Goal: Obtain resource: Obtain resource

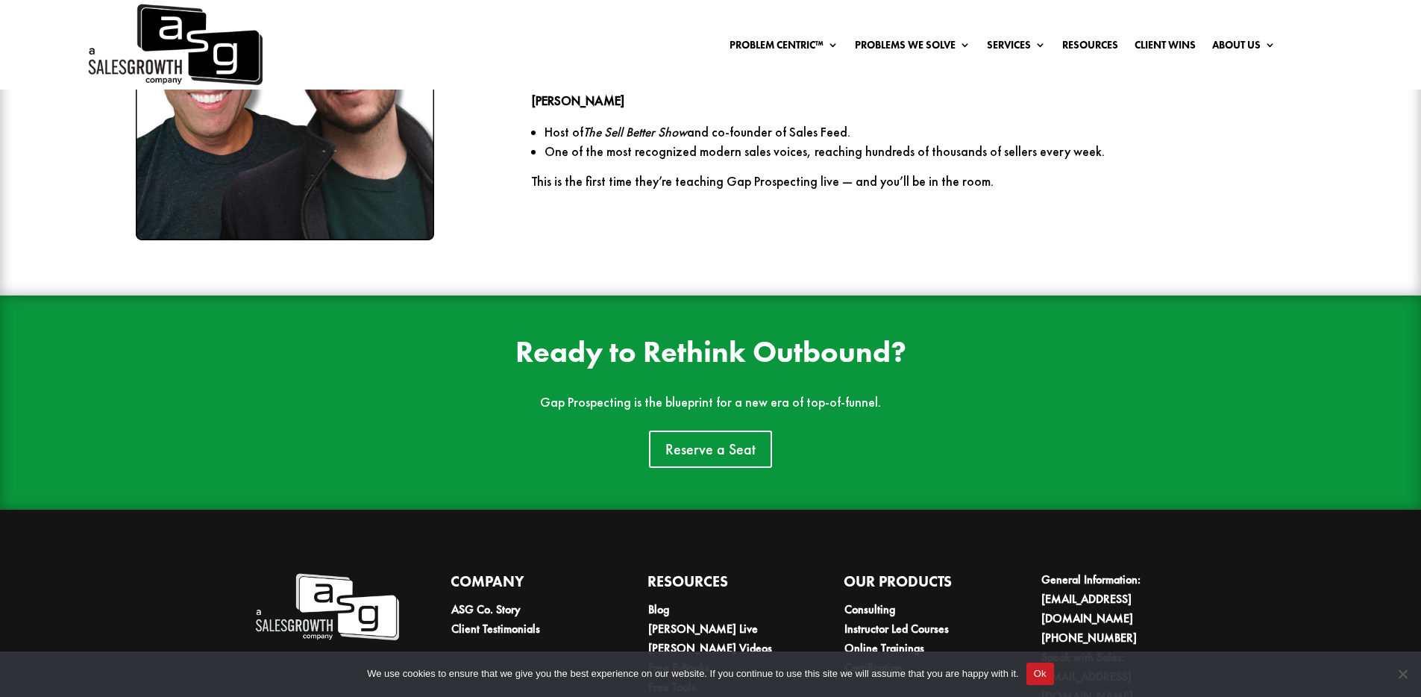
scroll to position [2359, 0]
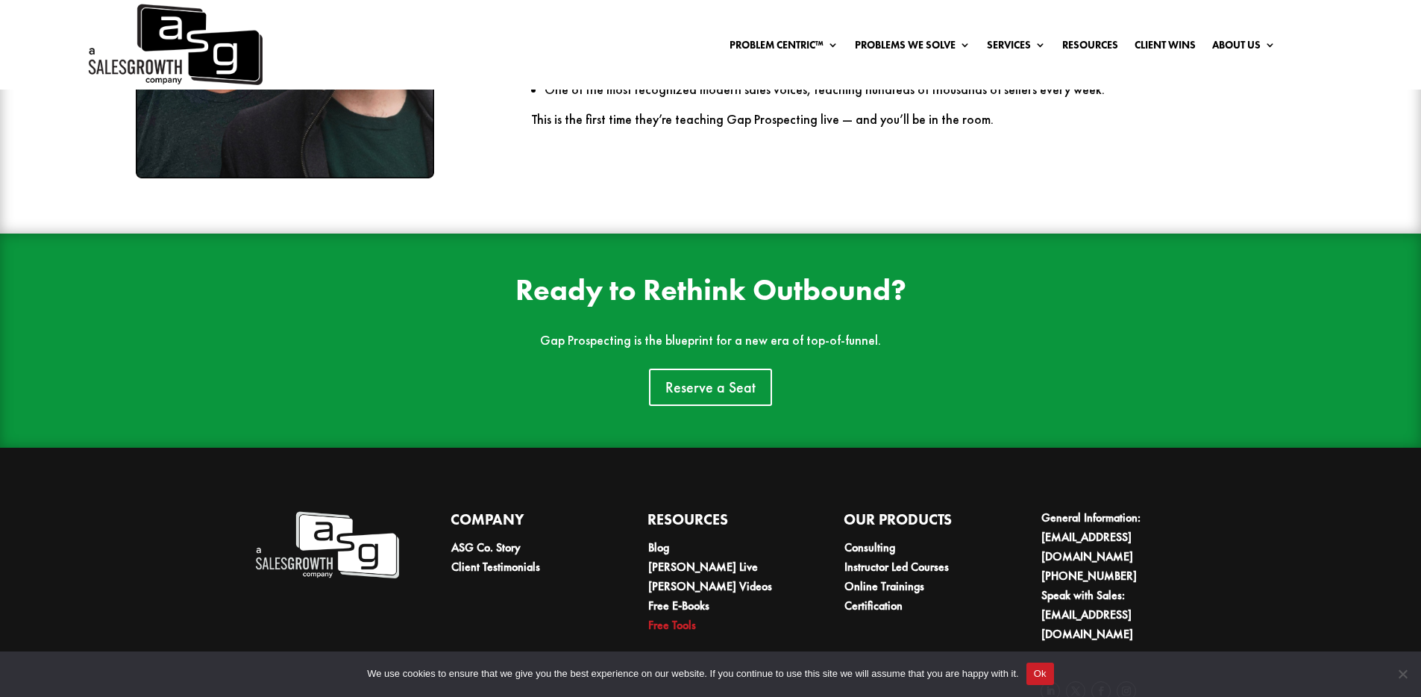
click at [692, 617] on link "Free Tools" at bounding box center [672, 625] width 48 height 16
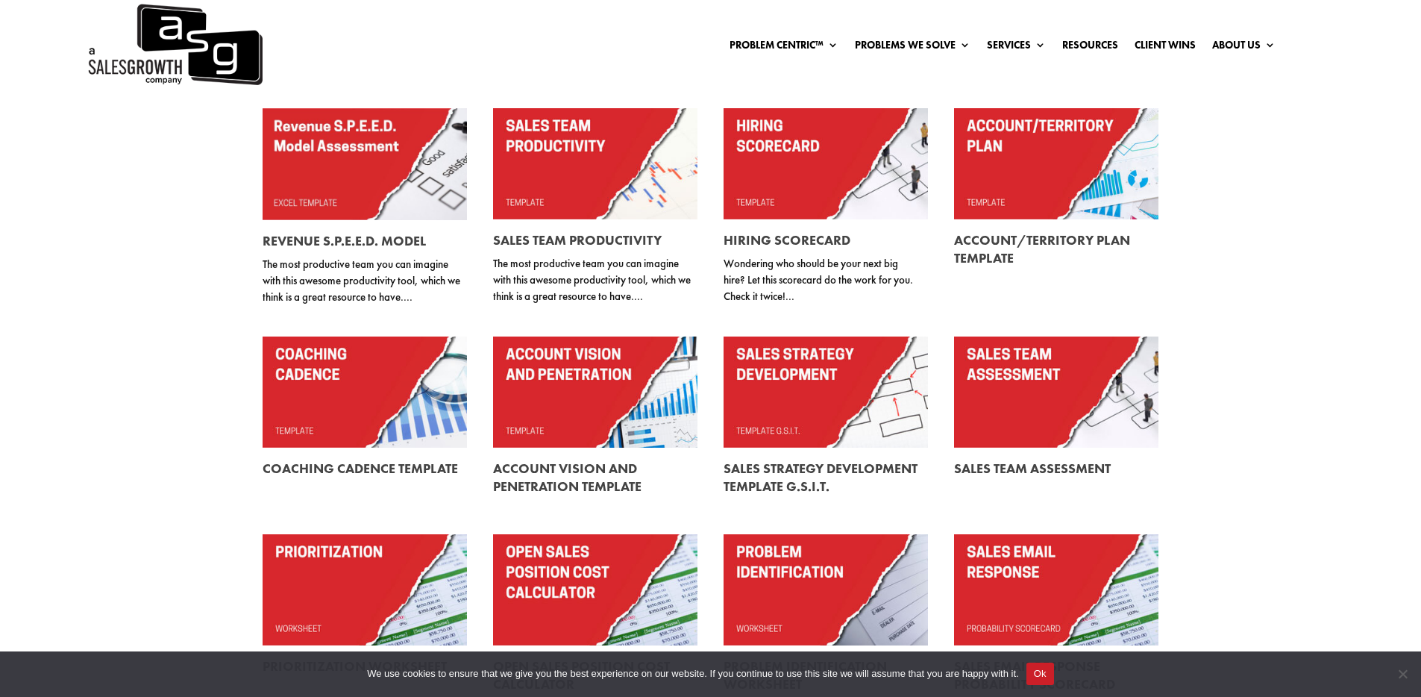
scroll to position [394, 0]
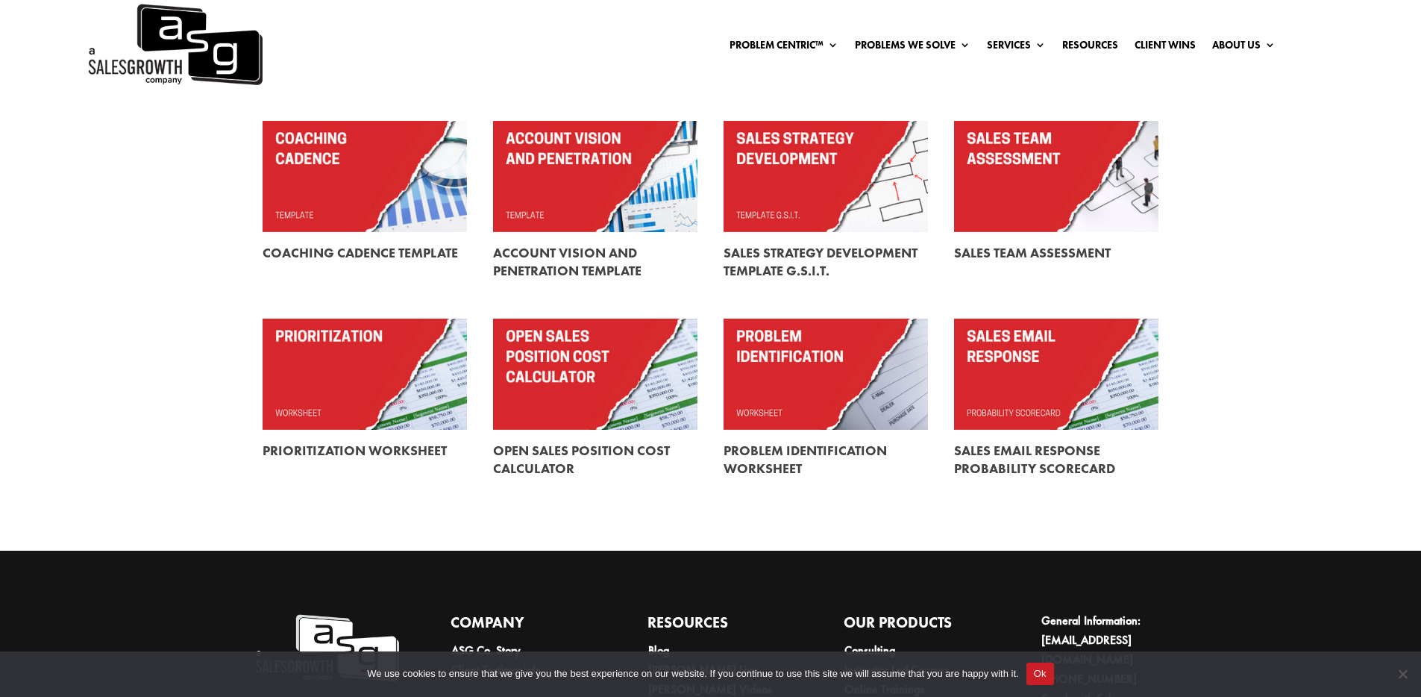
click at [1012, 388] on link at bounding box center [1056, 374] width 204 height 111
